Goal: Task Accomplishment & Management: Use online tool/utility

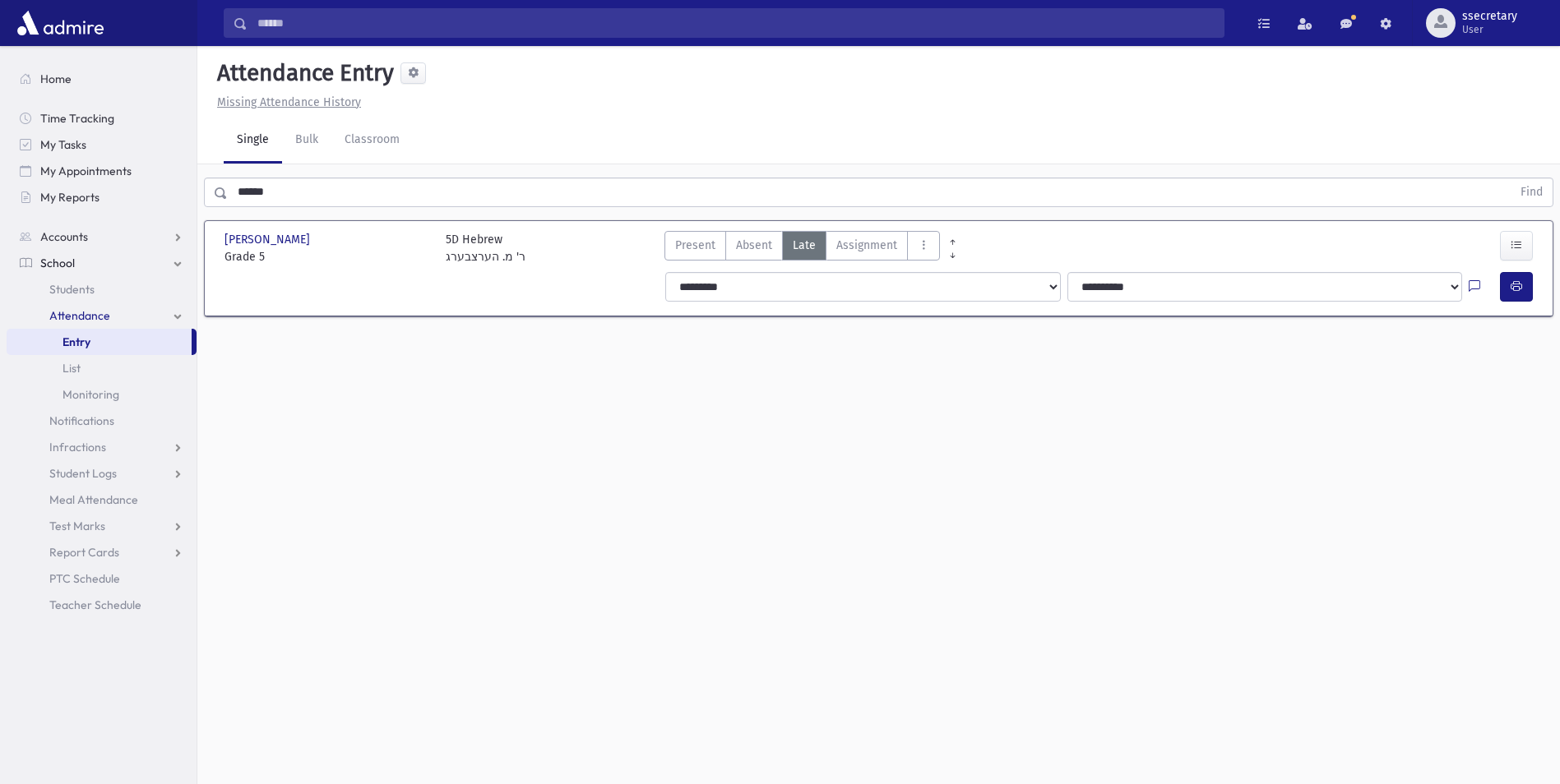
click at [268, 193] on input "******" at bounding box center [869, 193] width 1284 height 30
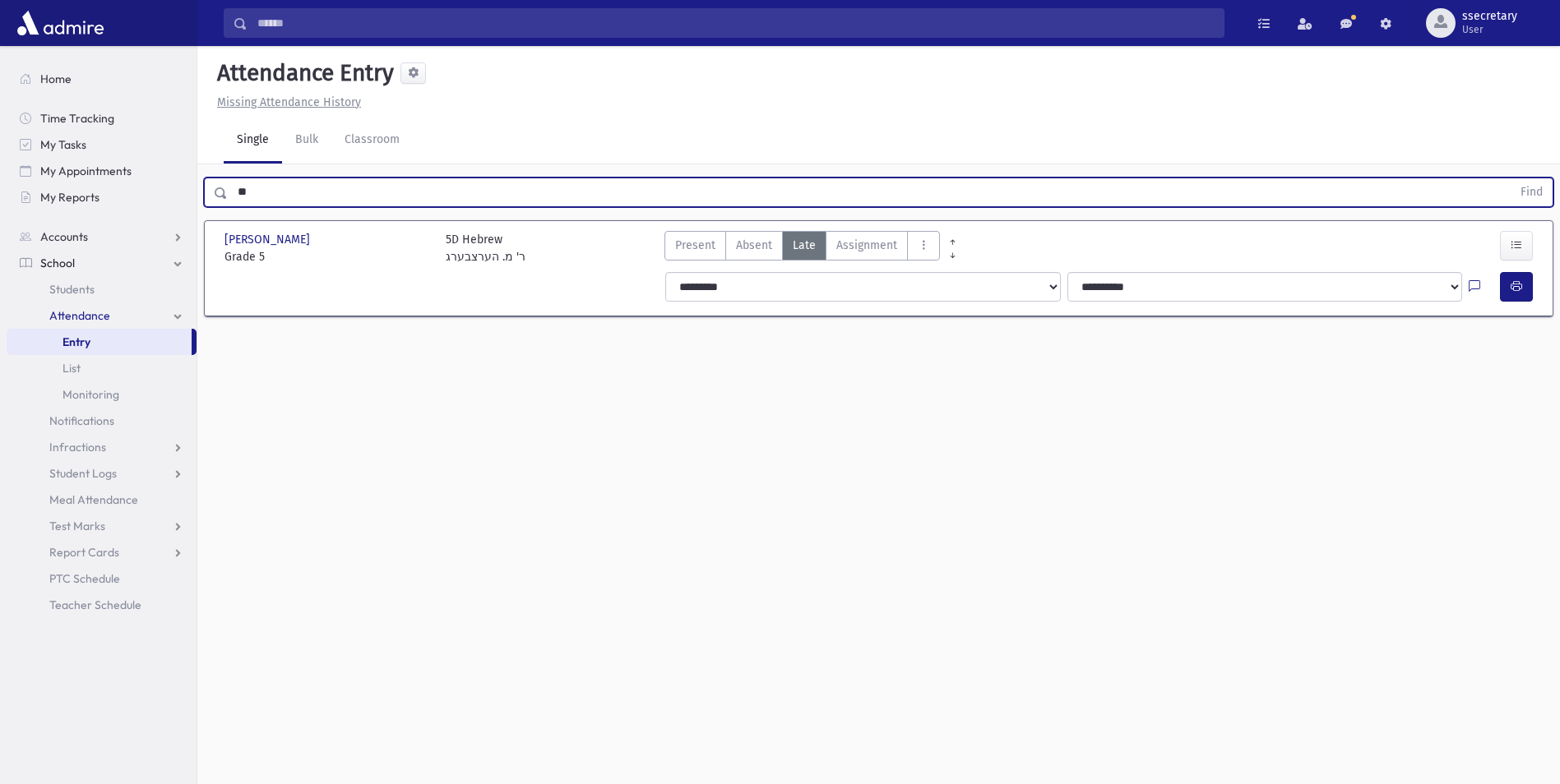
type input "*"
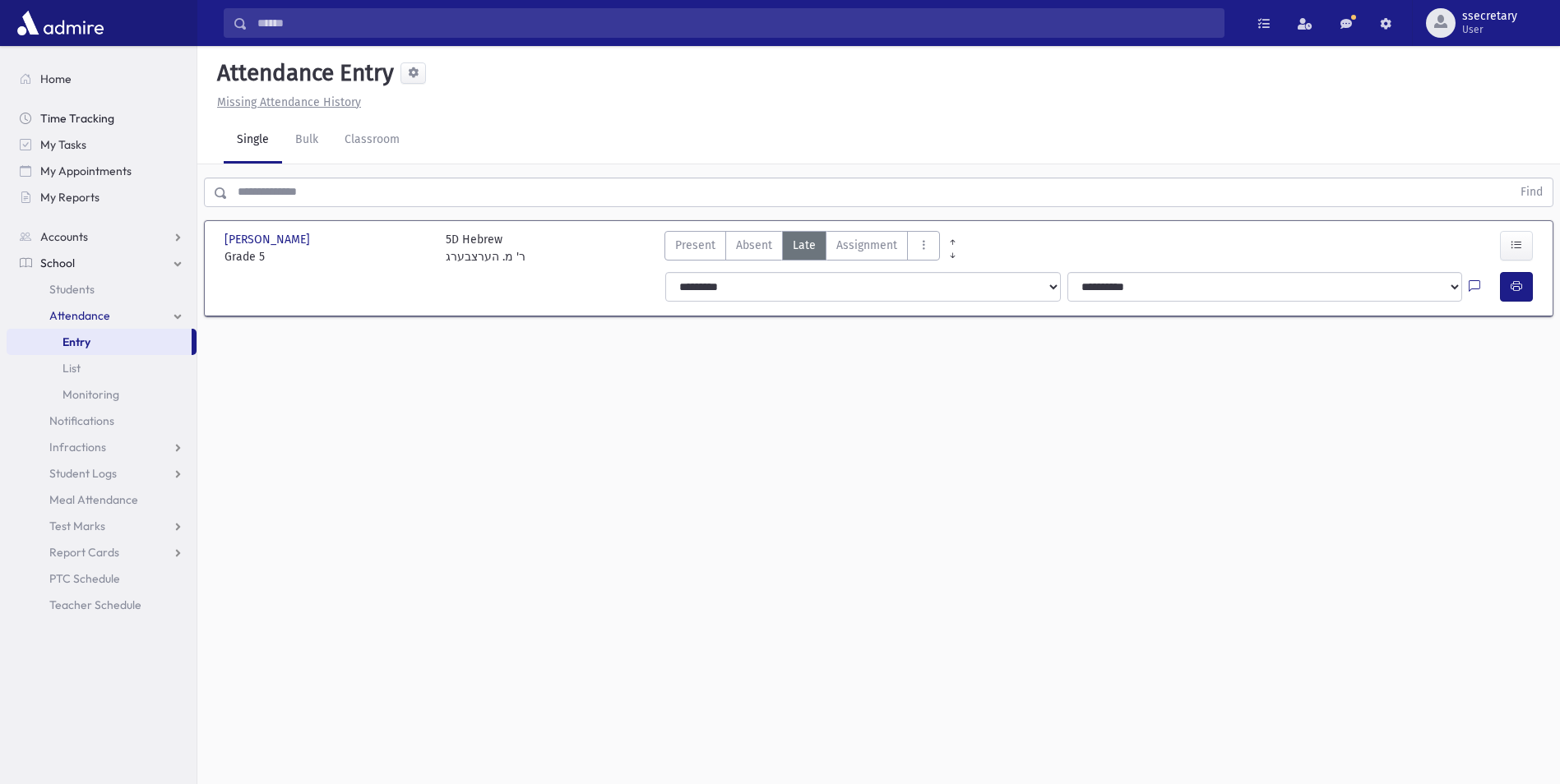
click at [53, 121] on span "Time Tracking" at bounding box center [78, 118] width 74 height 15
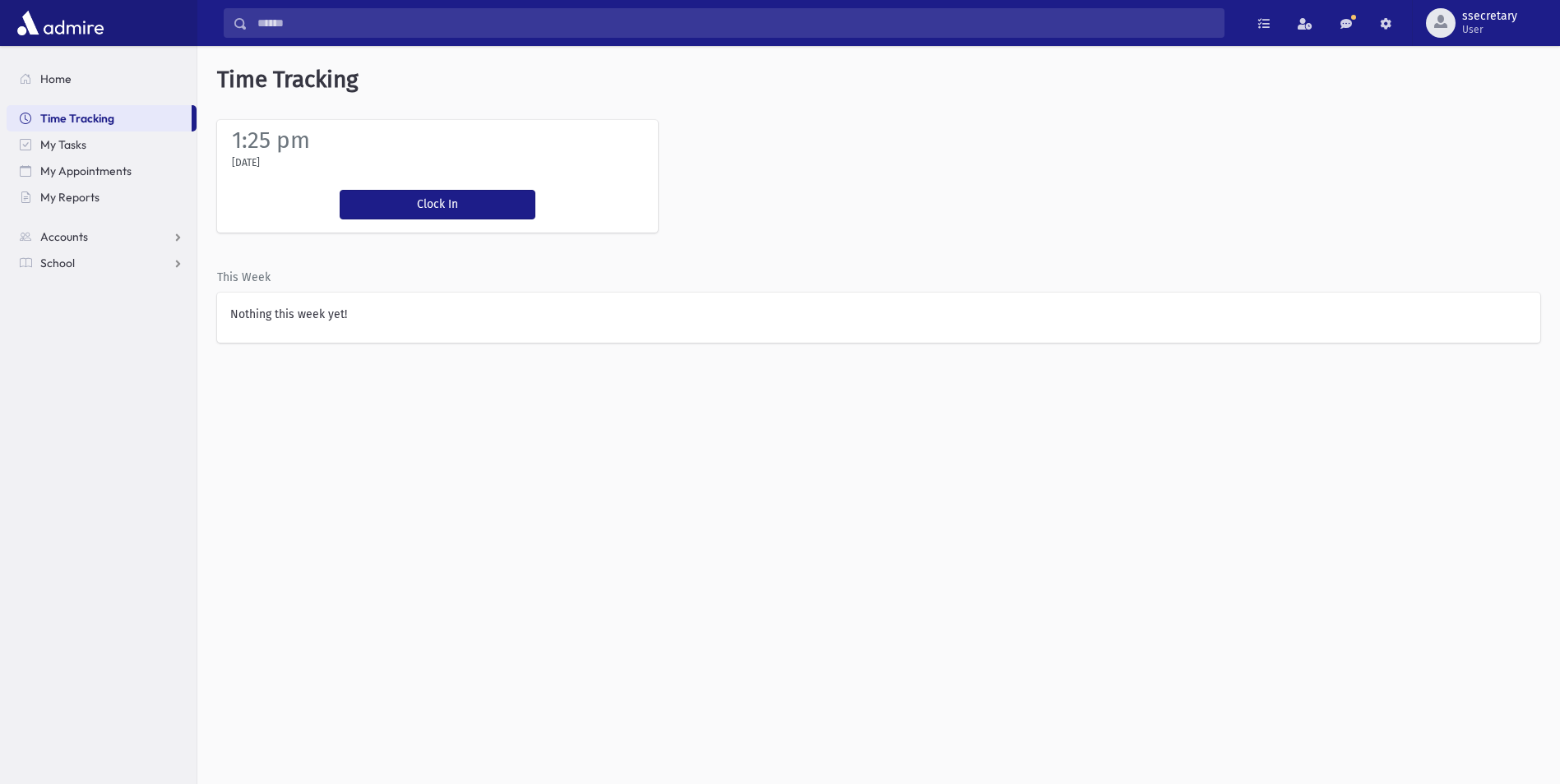
drag, startPoint x: 364, startPoint y: 314, endPoint x: 346, endPoint y: 317, distance: 18.2
click at [350, 316] on div "Nothing this week yet!" at bounding box center [878, 317] width 1323 height 50
drag, startPoint x: 346, startPoint y: 317, endPoint x: 202, endPoint y: 323, distance: 144.1
click at [202, 323] on div "1:25 pm Sunday, 9/14/2025 Clock In You're clocked in This Week Nothing this wee…" at bounding box center [878, 232] width 1362 height 223
drag, startPoint x: 402, startPoint y: 326, endPoint x: 345, endPoint y: 322, distance: 57.1
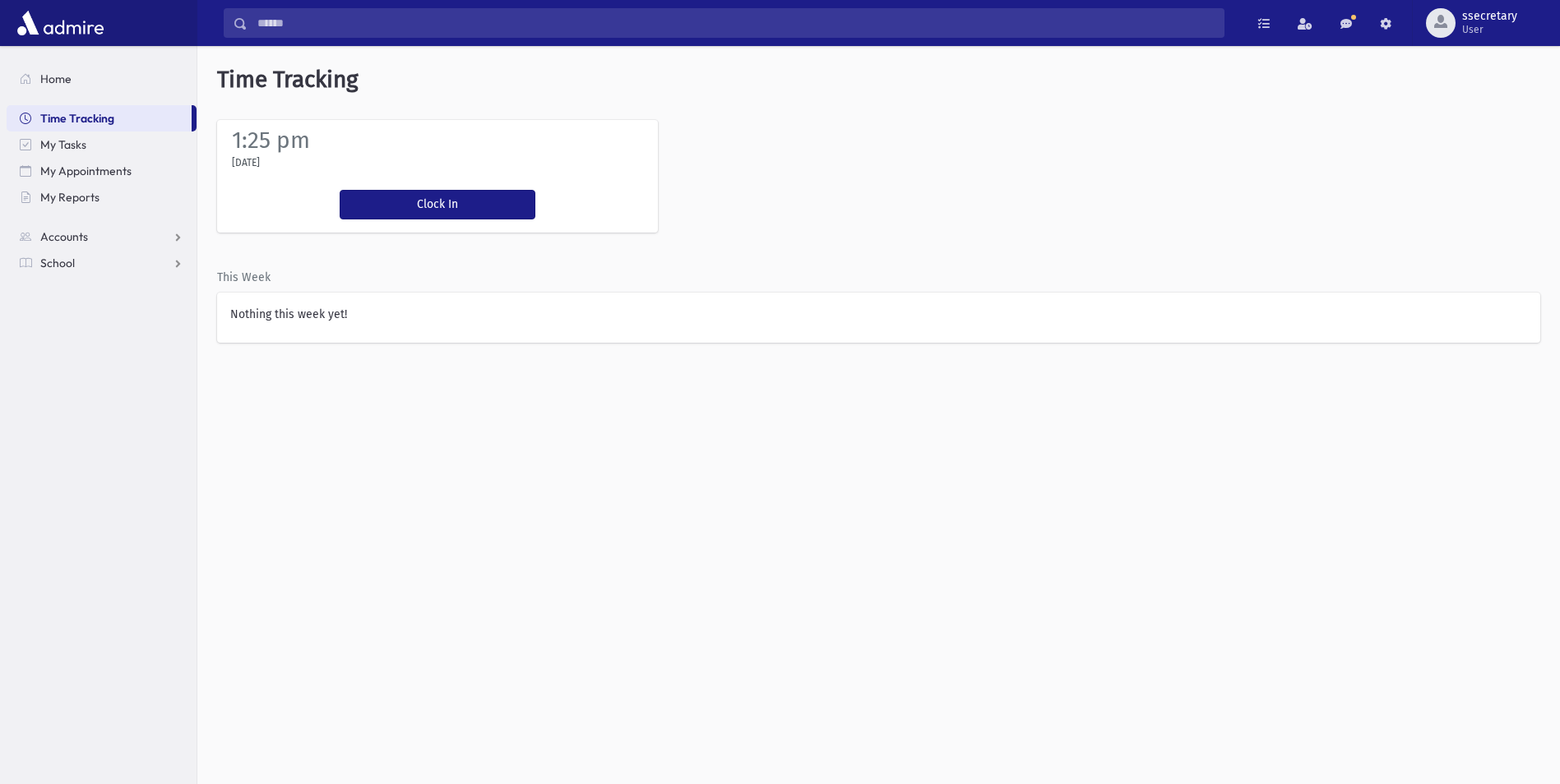
click at [345, 322] on div "Nothing this week yet!" at bounding box center [878, 317] width 1323 height 50
drag, startPoint x: 345, startPoint y: 322, endPoint x: 231, endPoint y: 311, distance: 114.5
click at [231, 311] on label "Nothing this week yet!" at bounding box center [288, 314] width 116 height 17
drag, startPoint x: 231, startPoint y: 311, endPoint x: 361, endPoint y: 321, distance: 130.4
click at [423, 334] on div "Nothing this week yet!" at bounding box center [878, 317] width 1323 height 50
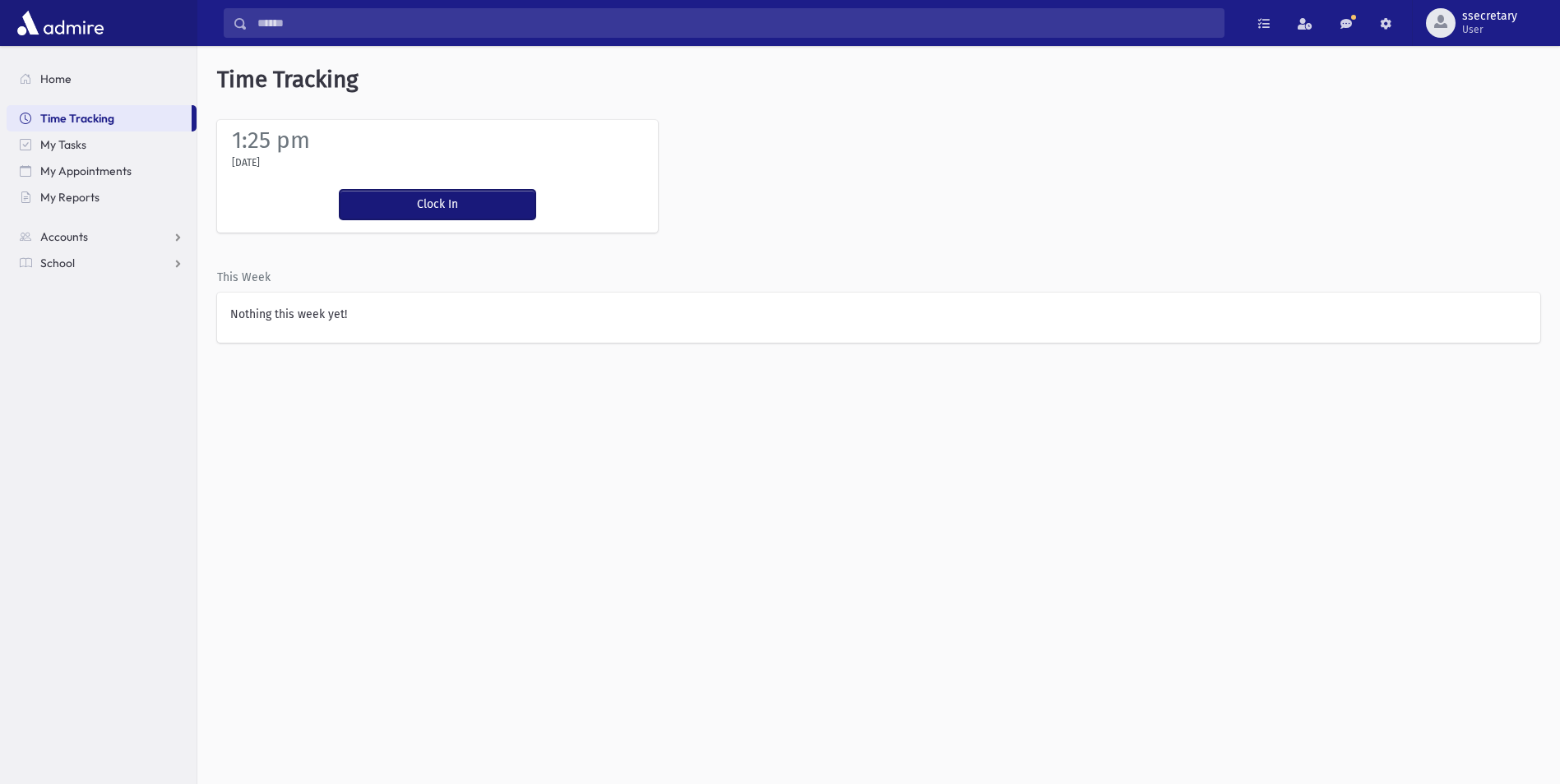
click at [455, 198] on button "Clock In" at bounding box center [437, 205] width 196 height 30
click at [149, 145] on link "My Tasks" at bounding box center [101, 144] width 190 height 26
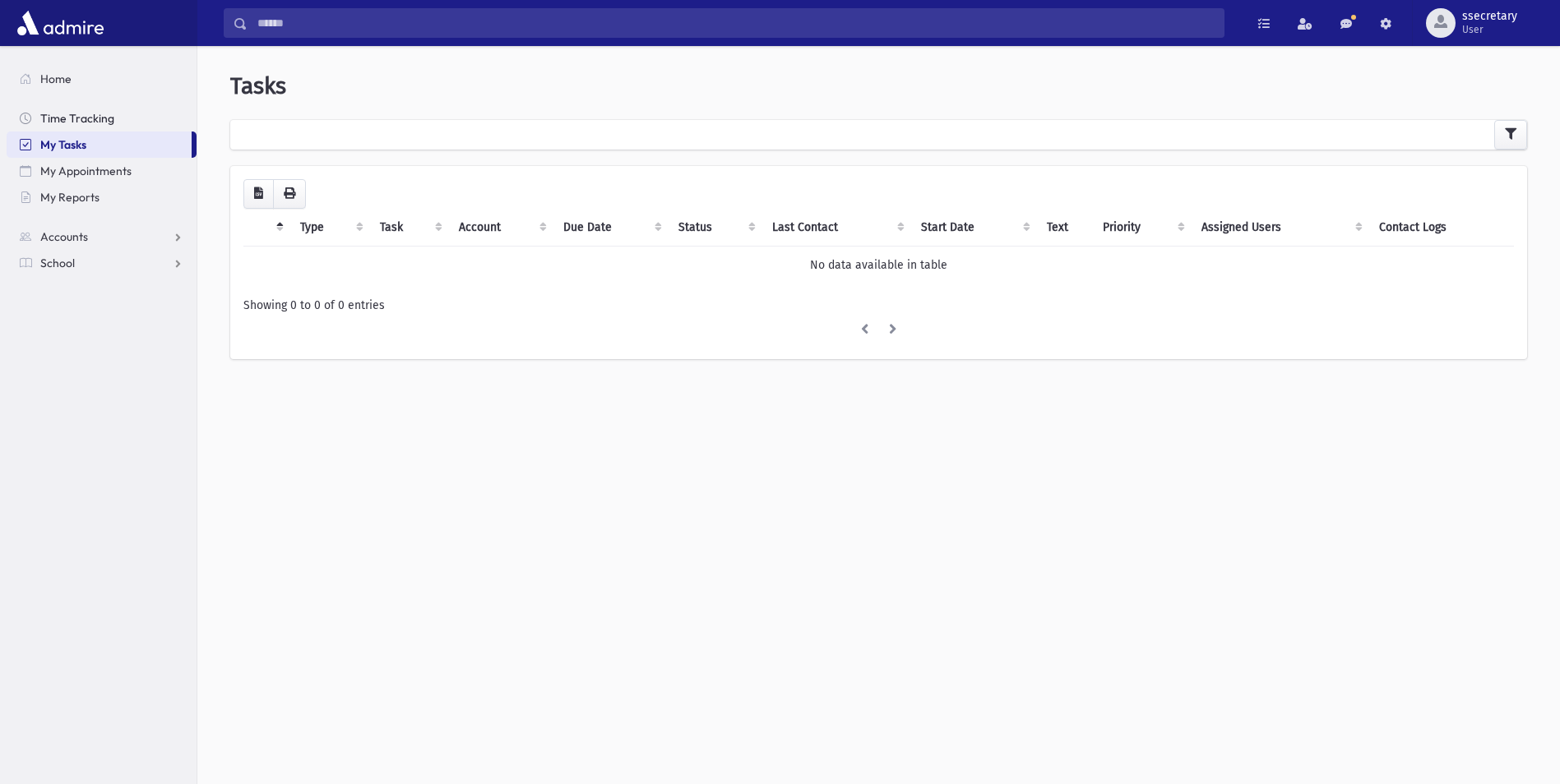
click at [119, 120] on link "Time Tracking" at bounding box center [101, 118] width 190 height 26
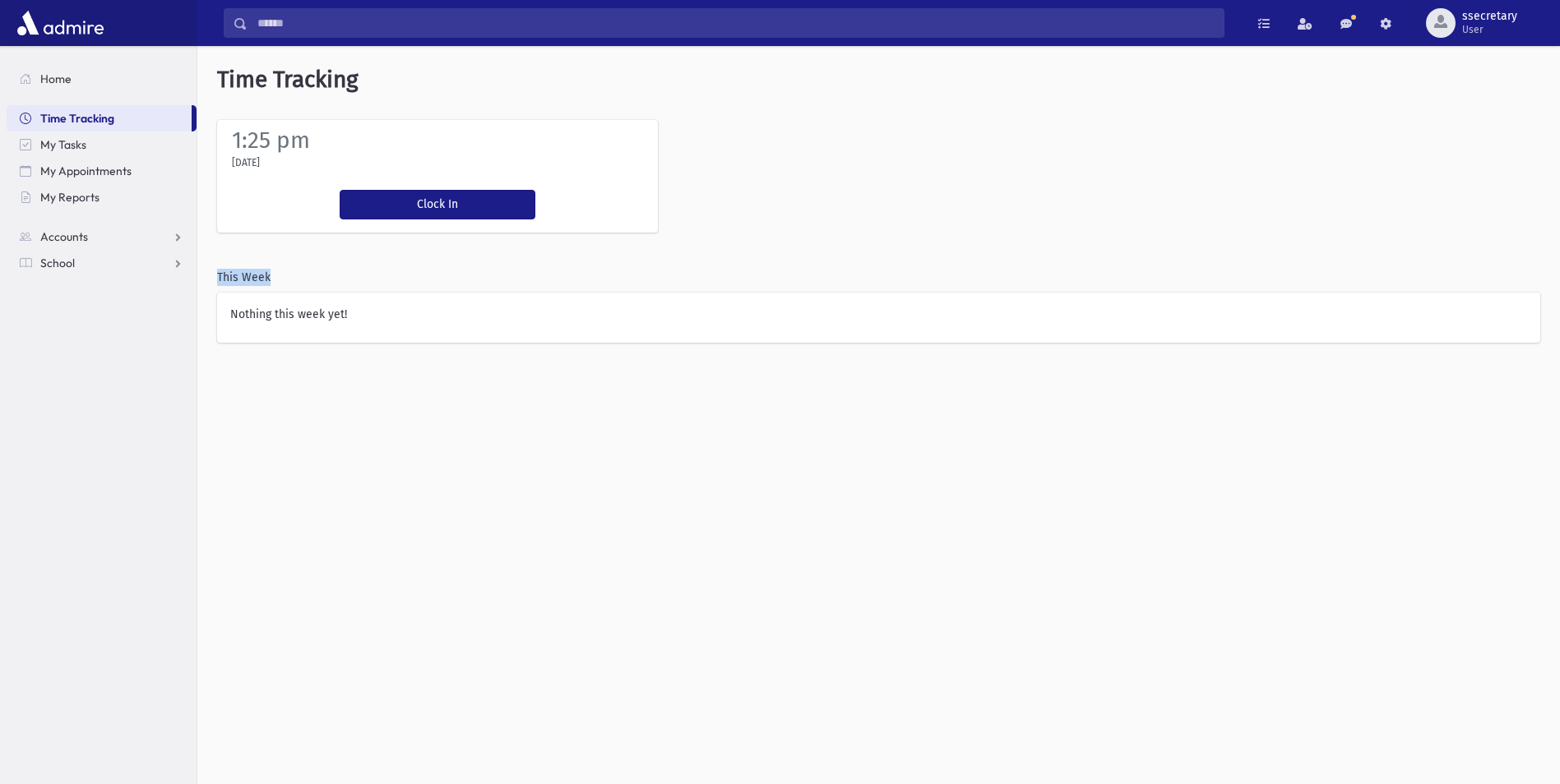
drag, startPoint x: 256, startPoint y: 202, endPoint x: 325, endPoint y: 268, distance: 95.5
click at [325, 268] on div "1:25 pm [DATE] Clock In You're clocked in This Week Nothing this week yet!" at bounding box center [878, 232] width 1362 height 223
drag, startPoint x: 325, startPoint y: 268, endPoint x: 568, endPoint y: 346, distance: 255.2
click at [568, 346] on div "Time Tracking 1:25 pm [DATE] Clock In You're clocked in This Week Nothing this …" at bounding box center [878, 414] width 1362 height 738
click at [82, 235] on span "Accounts" at bounding box center [65, 236] width 48 height 15
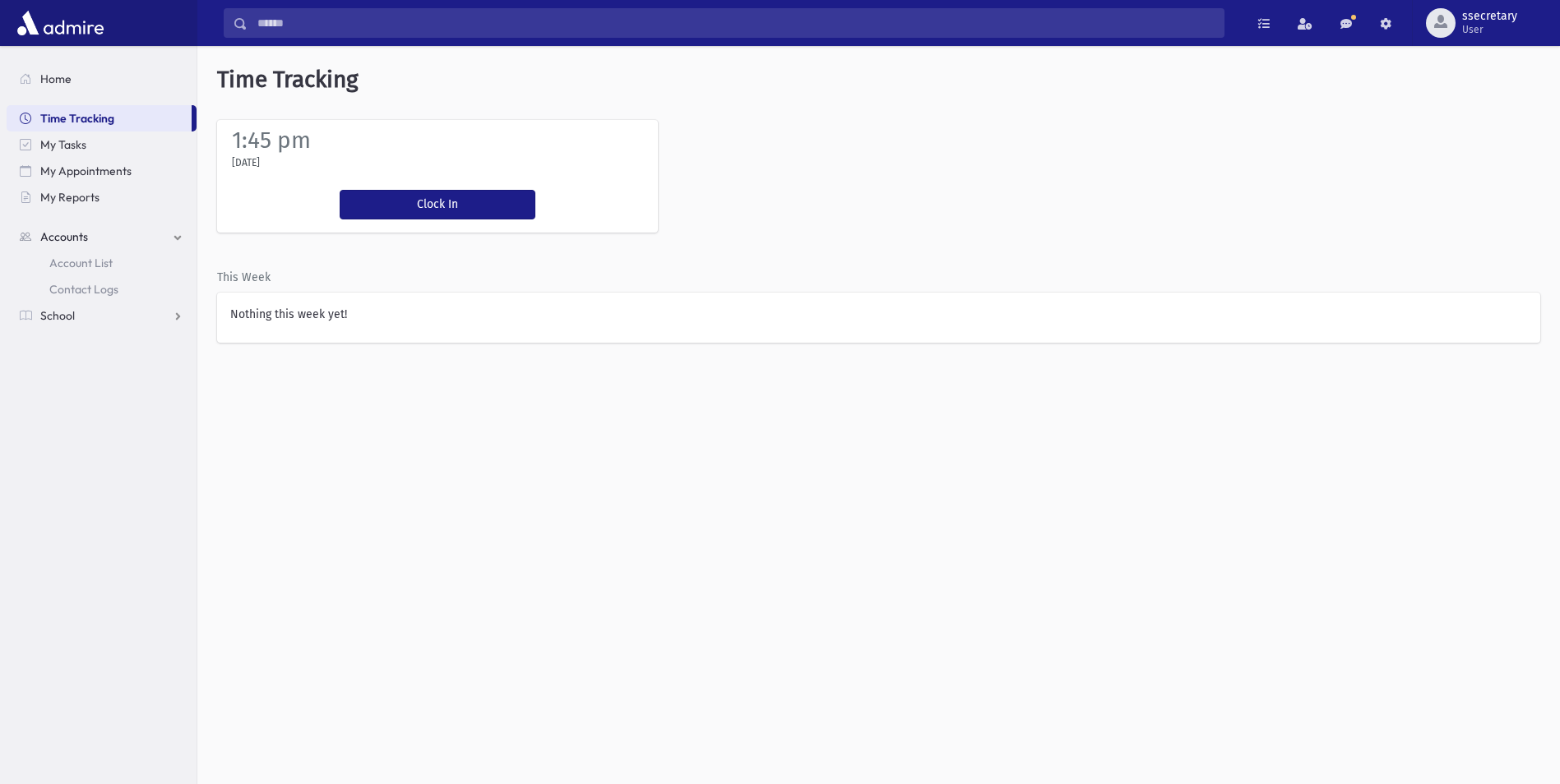
click at [112, 239] on link "Accounts" at bounding box center [101, 236] width 190 height 26
click at [97, 262] on link "School" at bounding box center [101, 262] width 190 height 26
click at [100, 310] on span "Attendance" at bounding box center [80, 315] width 61 height 15
click at [100, 283] on link "Students" at bounding box center [101, 289] width 190 height 26
